Goal: Complete application form

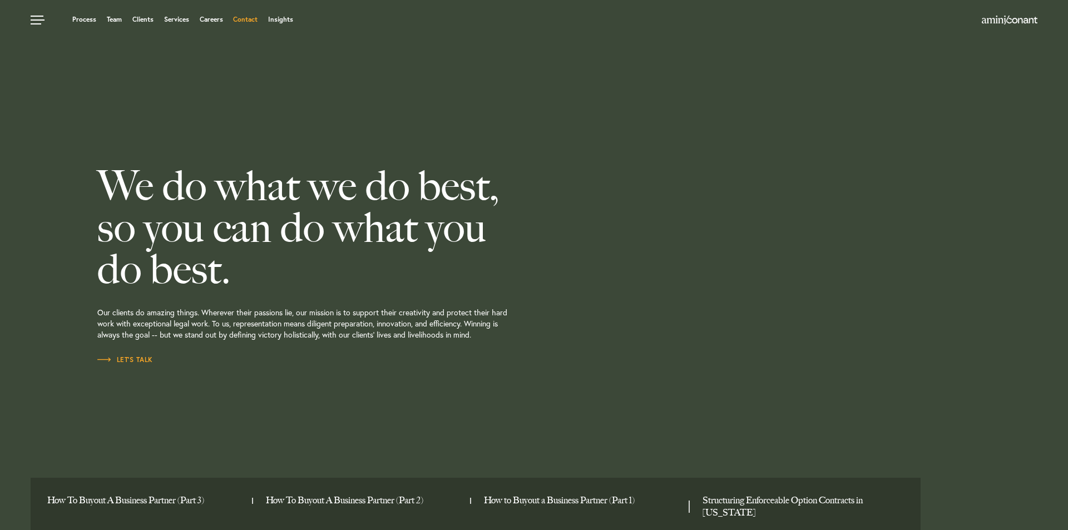
click at [256, 23] on link "Contact" at bounding box center [245, 19] width 24 height 7
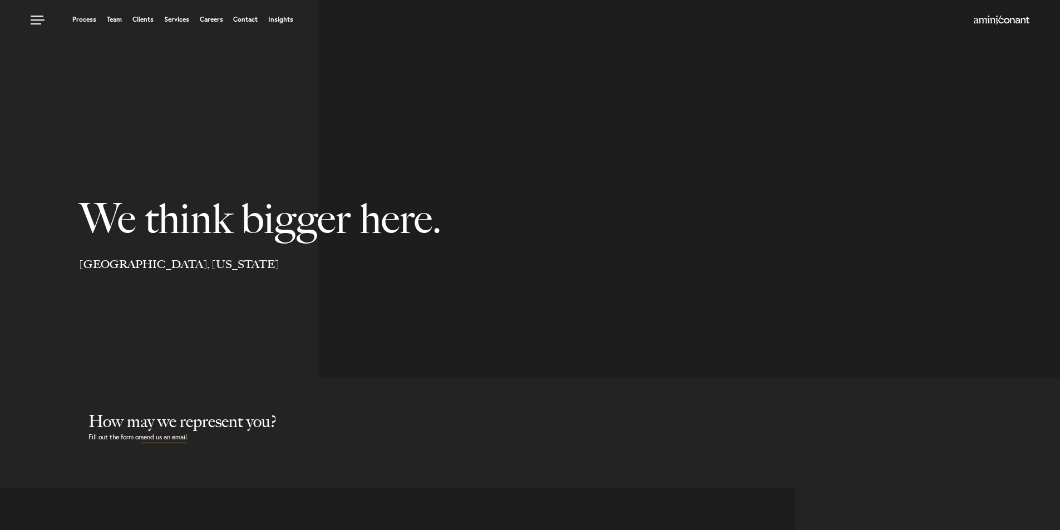
select select "Austin"
select select "Business and Civil Litigation"
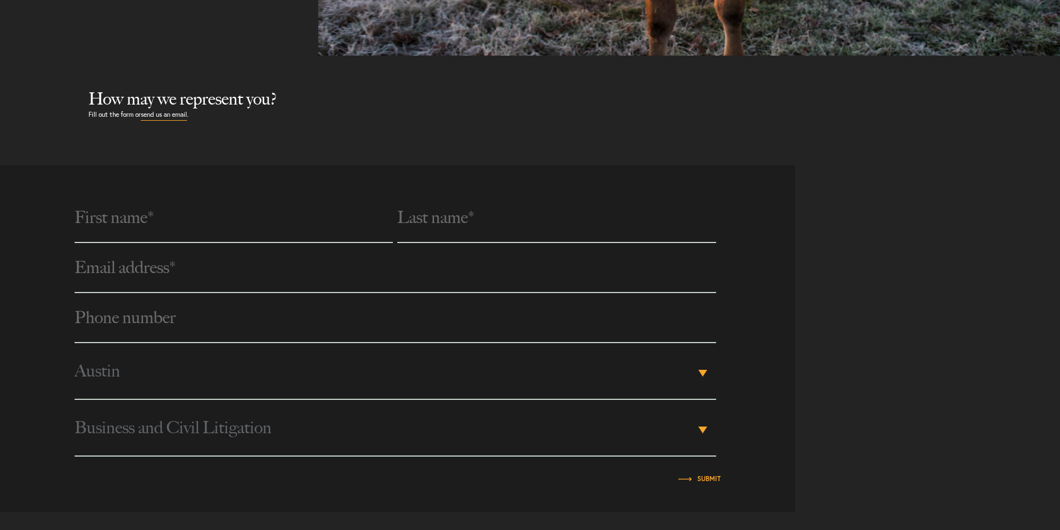
scroll to position [445, 0]
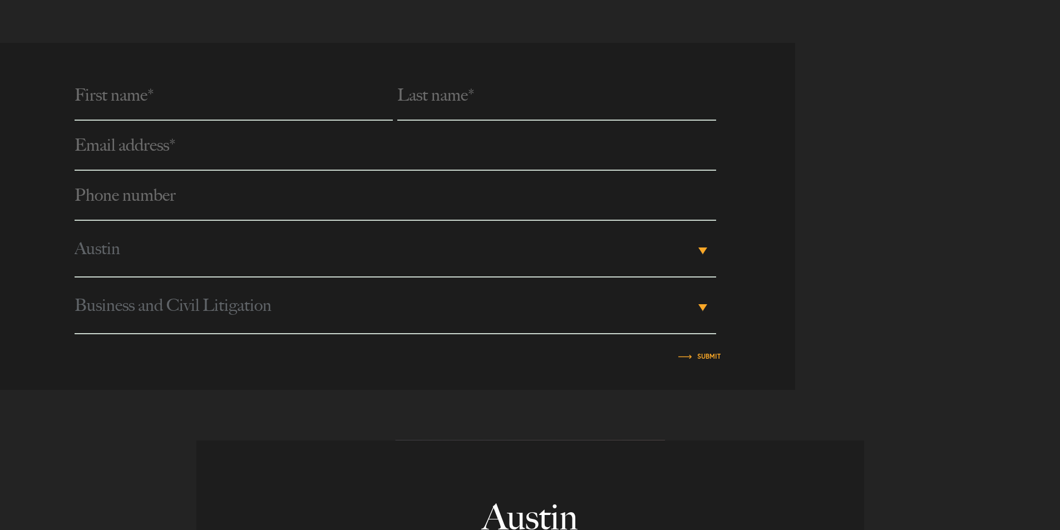
click at [705, 307] on b "▾" at bounding box center [702, 307] width 9 height 7
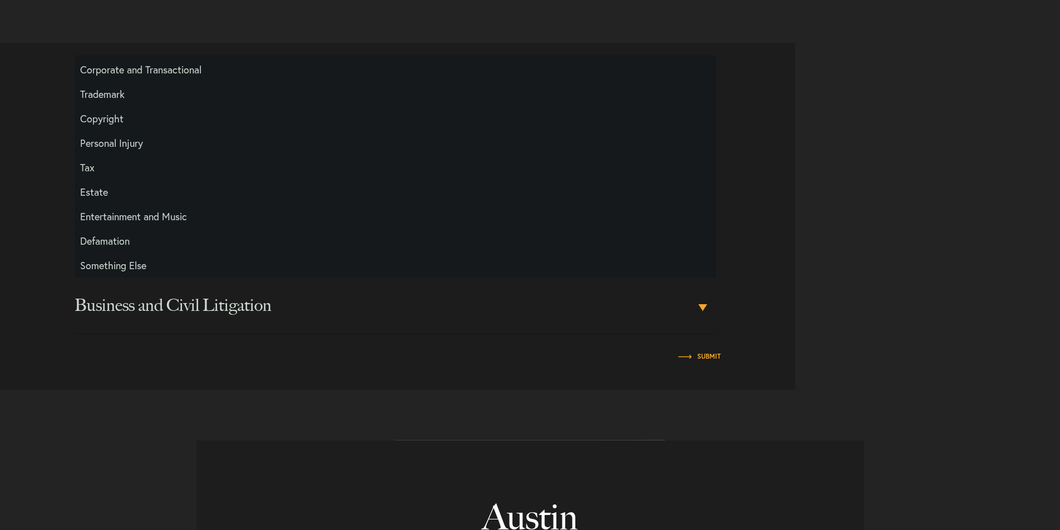
scroll to position [0, 0]
click at [818, 225] on div "Phone number * City Please Select Austin Los Angeles New York Austin ▾ Please S…" at bounding box center [530, 216] width 1060 height 347
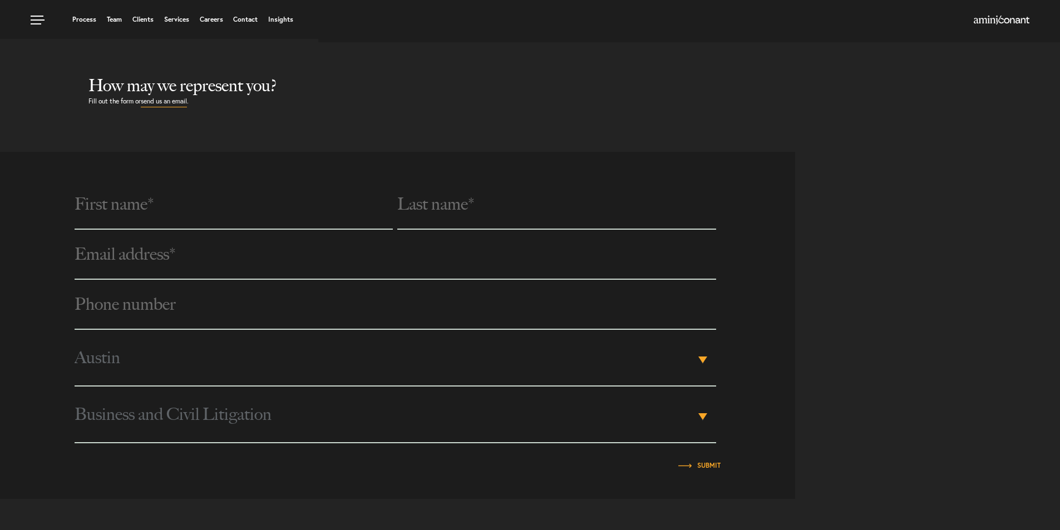
scroll to position [334, 0]
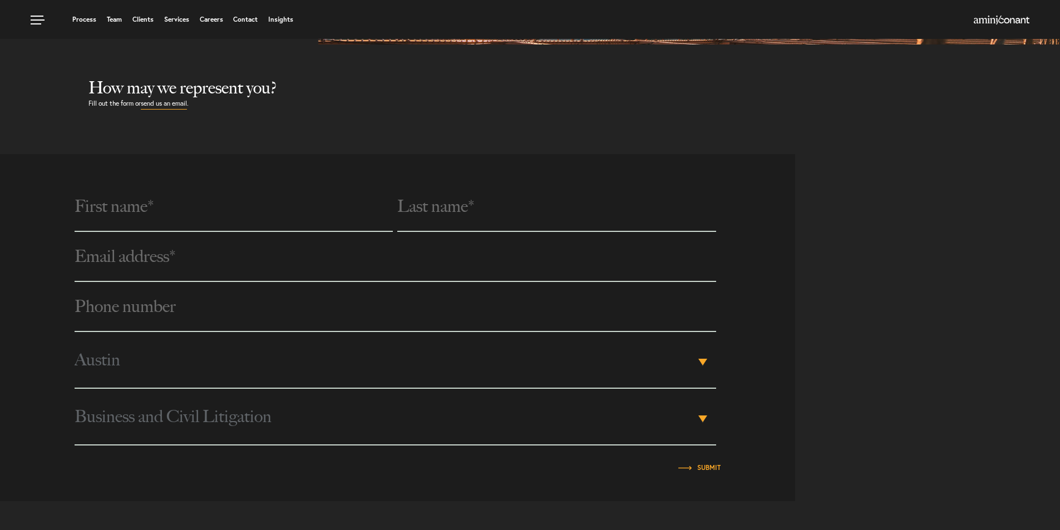
click at [170, 208] on input "text" at bounding box center [234, 207] width 318 height 50
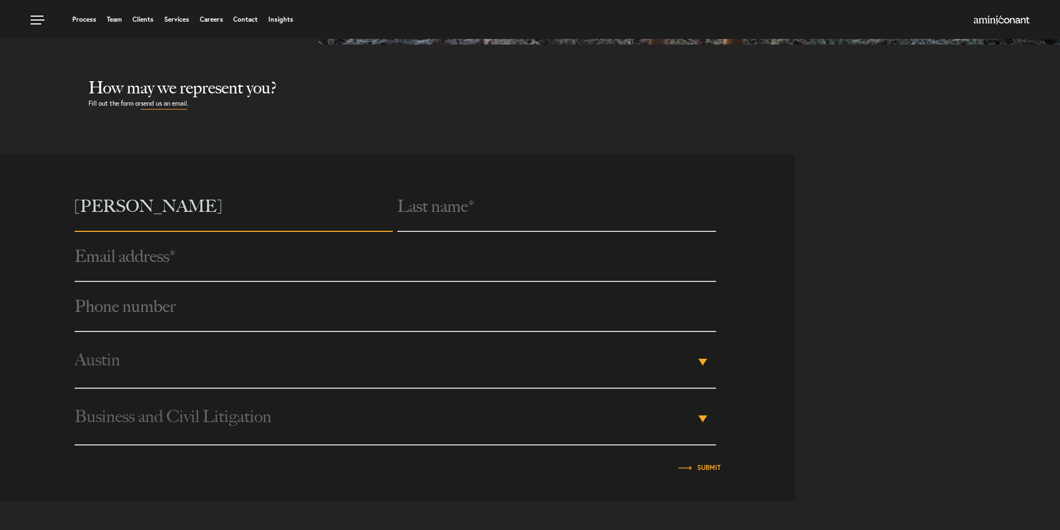
type input "natalia"
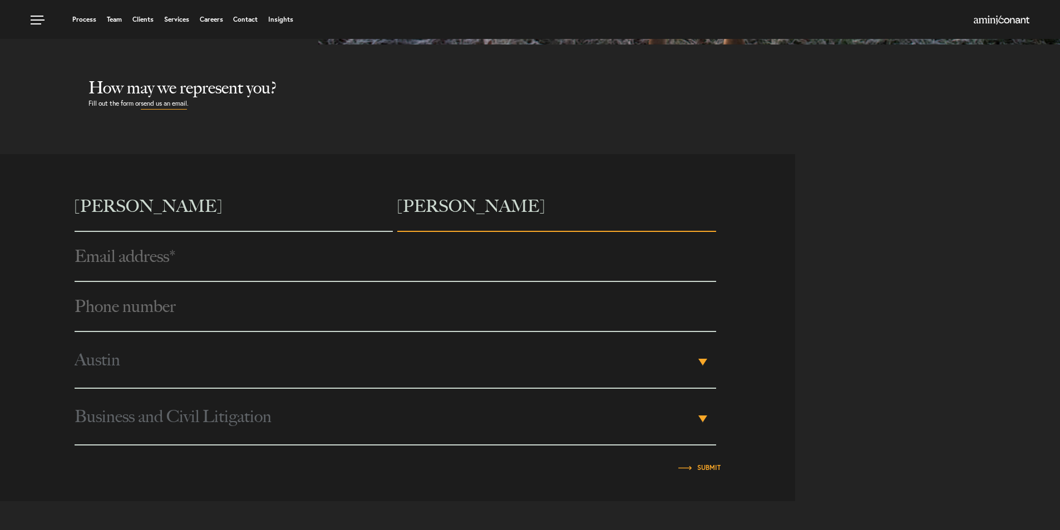
type input "jaramillo"
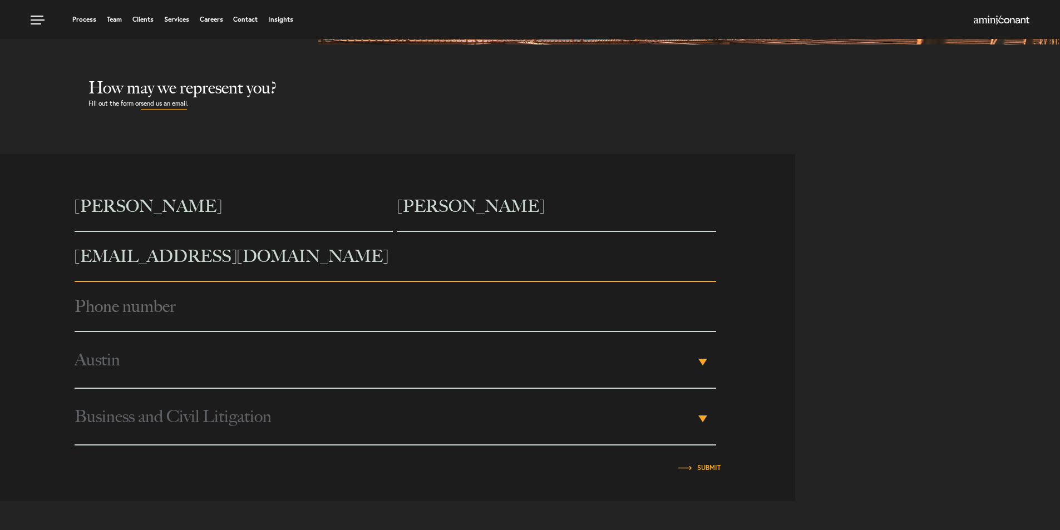
type input "naejaramillo@icloud.com"
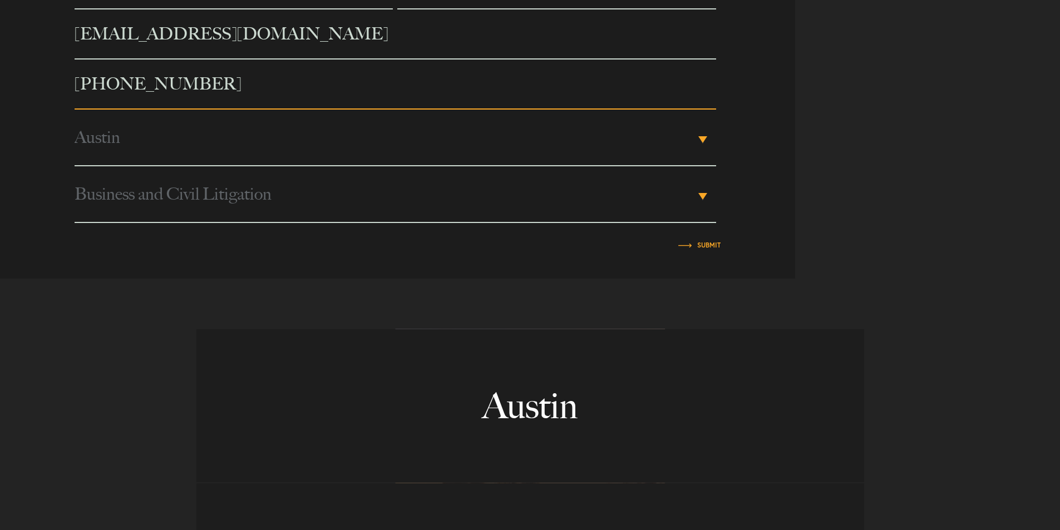
scroll to position [723, 0]
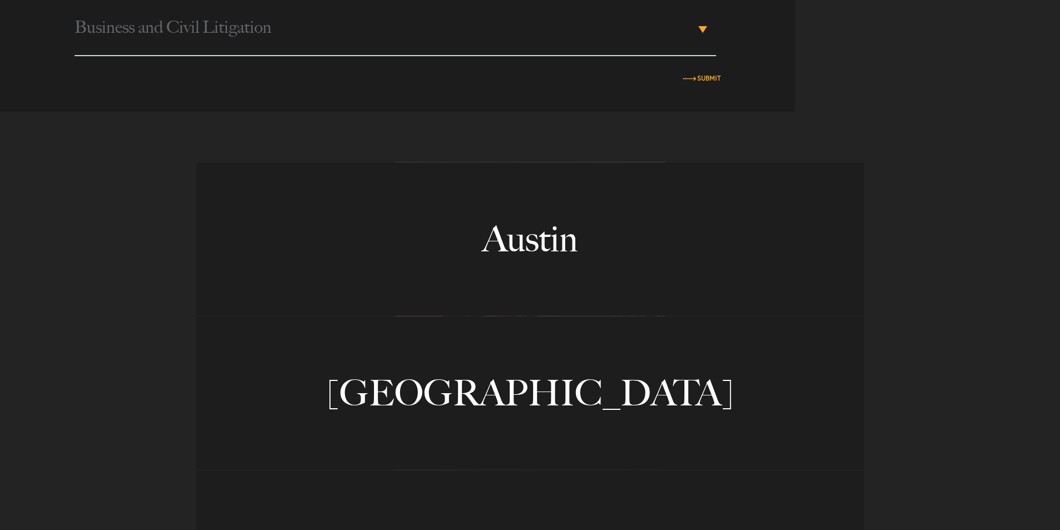
type input "737-900-7270"
click at [717, 74] on span "Submit" at bounding box center [708, 78] width 23 height 11
click at [711, 82] on input "Submit" at bounding box center [708, 78] width 23 height 7
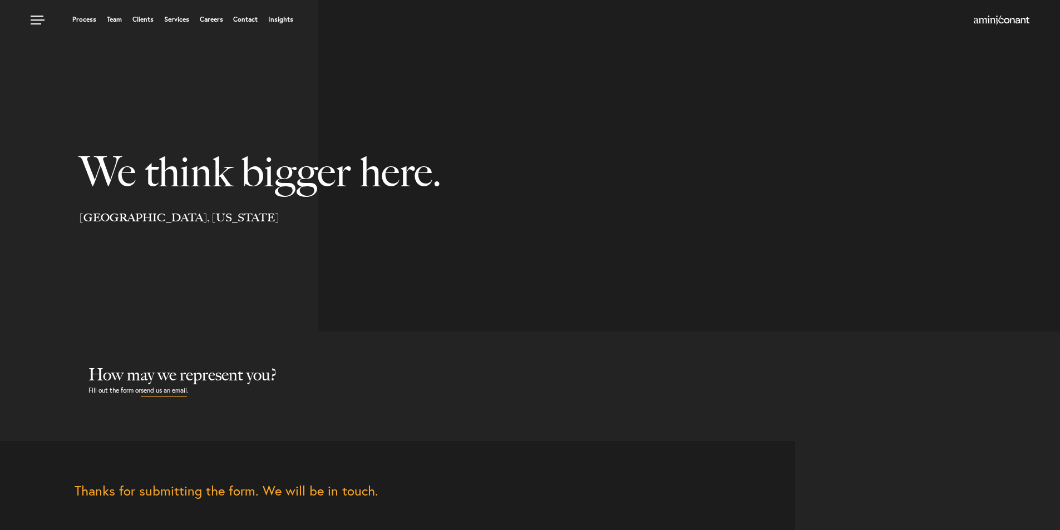
scroll to position [0, 0]
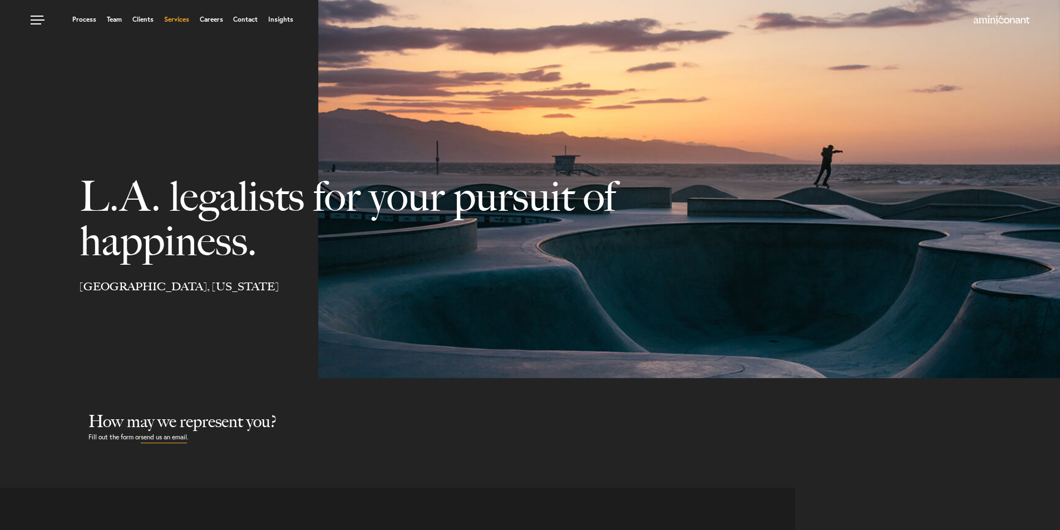
click at [174, 16] on link "Services" at bounding box center [176, 19] width 25 height 7
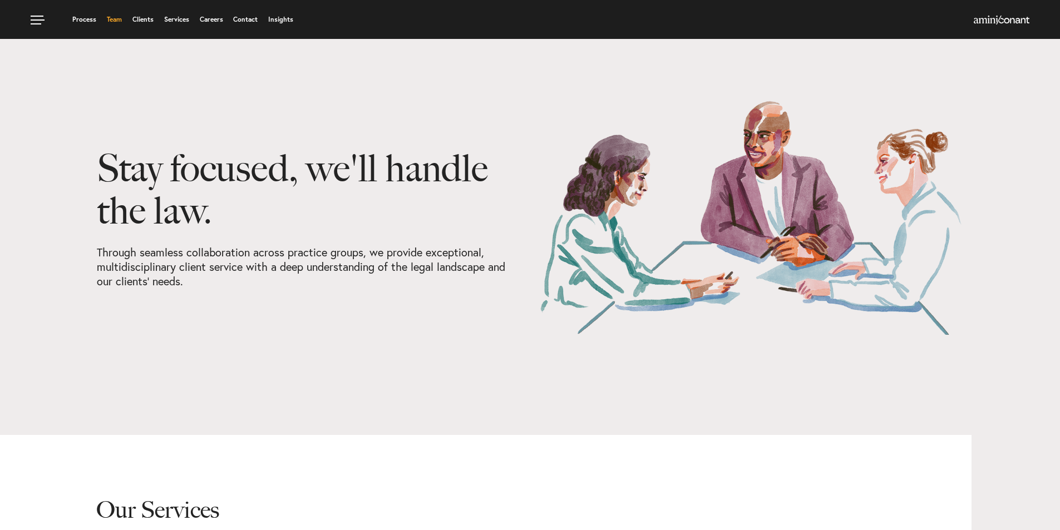
click at [114, 18] on link "Team" at bounding box center [114, 19] width 15 height 7
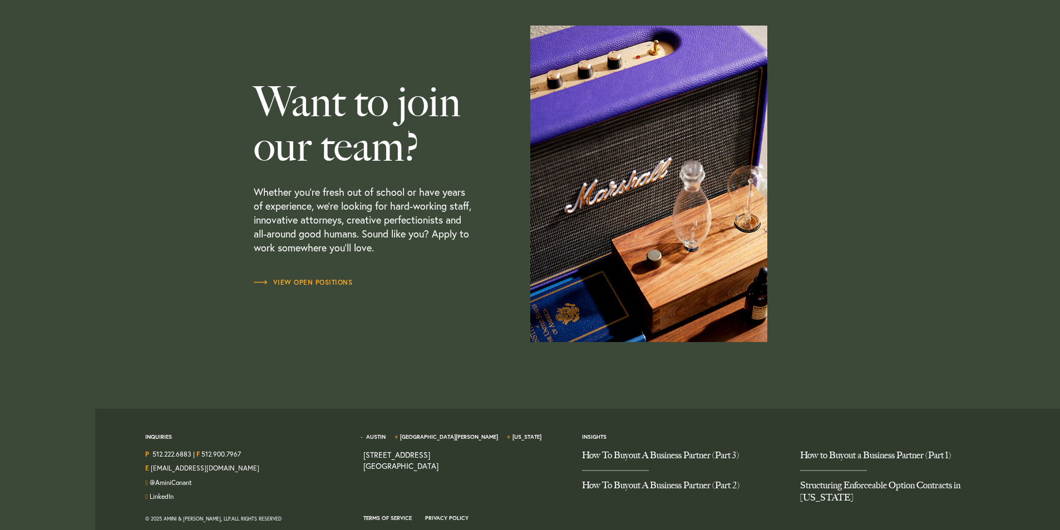
scroll to position [3272, 0]
